Goal: Book appointment/travel/reservation

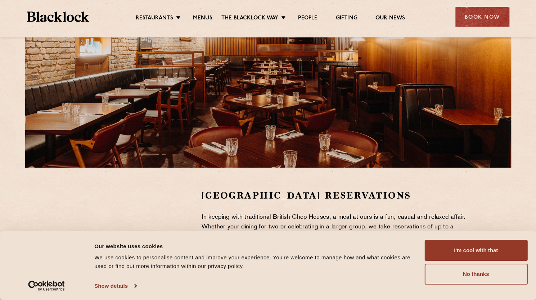
scroll to position [93, 0]
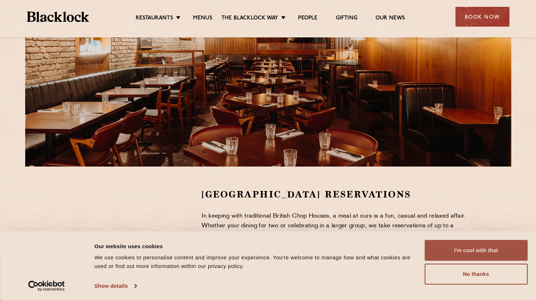
click at [454, 251] on button "I'm cool with that" at bounding box center [475, 250] width 103 height 21
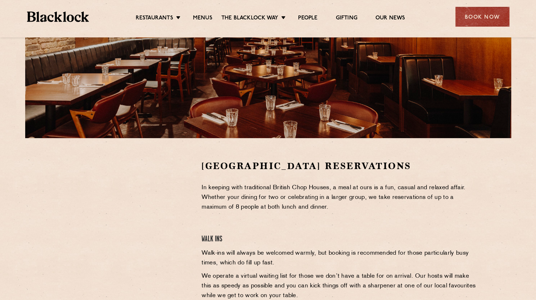
scroll to position [0, 0]
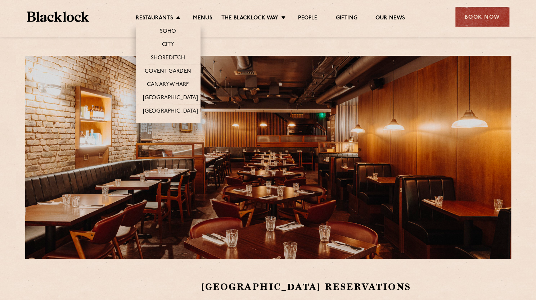
click at [180, 16] on li "Restaurants Soho City Shoreditch Covent Garden Canary Wharf Manchester Birmingh…" at bounding box center [160, 19] width 48 height 8
click at [173, 69] on link "Covent Garden" at bounding box center [168, 72] width 46 height 8
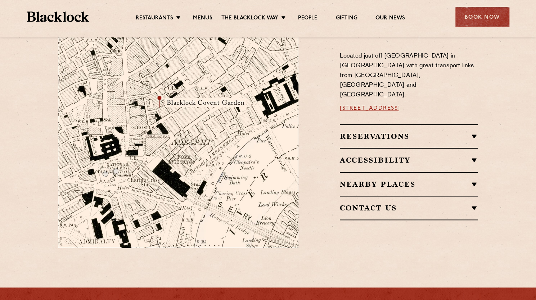
scroll to position [433, 0]
